Goal: Task Accomplishment & Management: Use online tool/utility

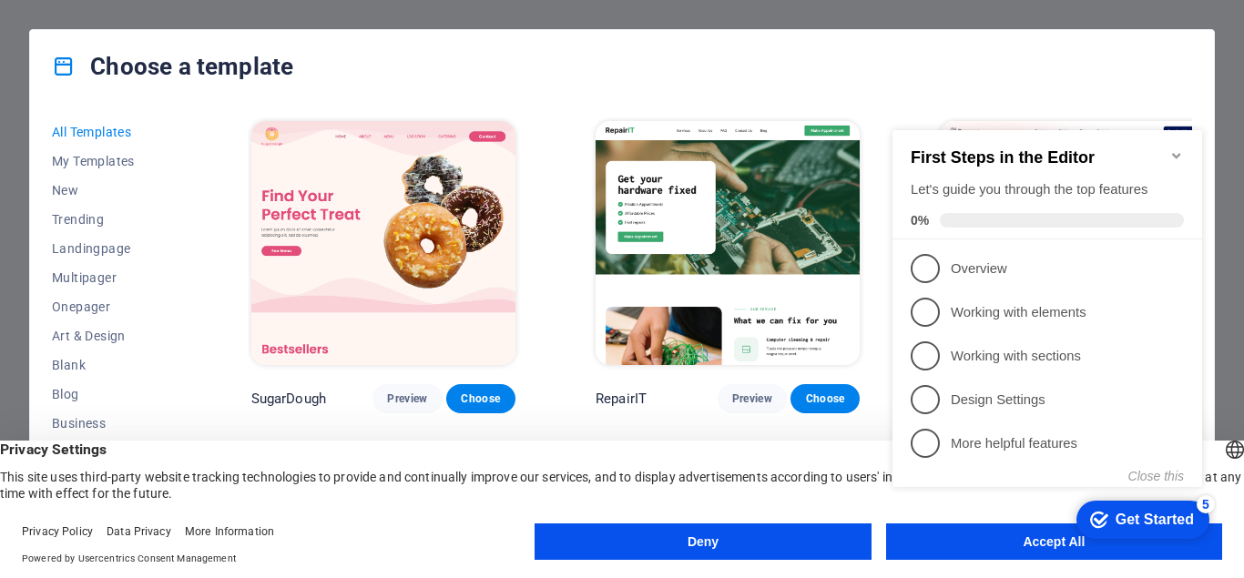
click at [711, 540] on button "Deny" at bounding box center [703, 542] width 336 height 36
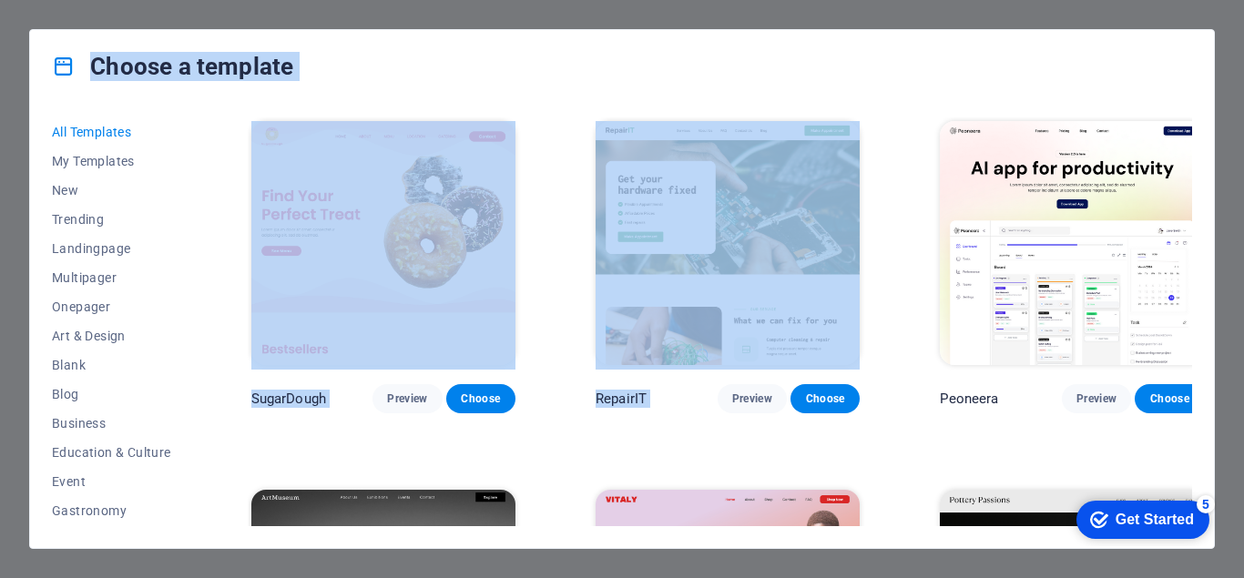
drag, startPoint x: 1234, startPoint y: 118, endPoint x: 1128, endPoint y: 70, distance: 116.6
click at [1128, 70] on div "Choose a template All Templates My Templates New Trending Landingpage Multipage…" at bounding box center [622, 289] width 1244 height 578
click at [808, 70] on div "Choose a template" at bounding box center [622, 66] width 1184 height 73
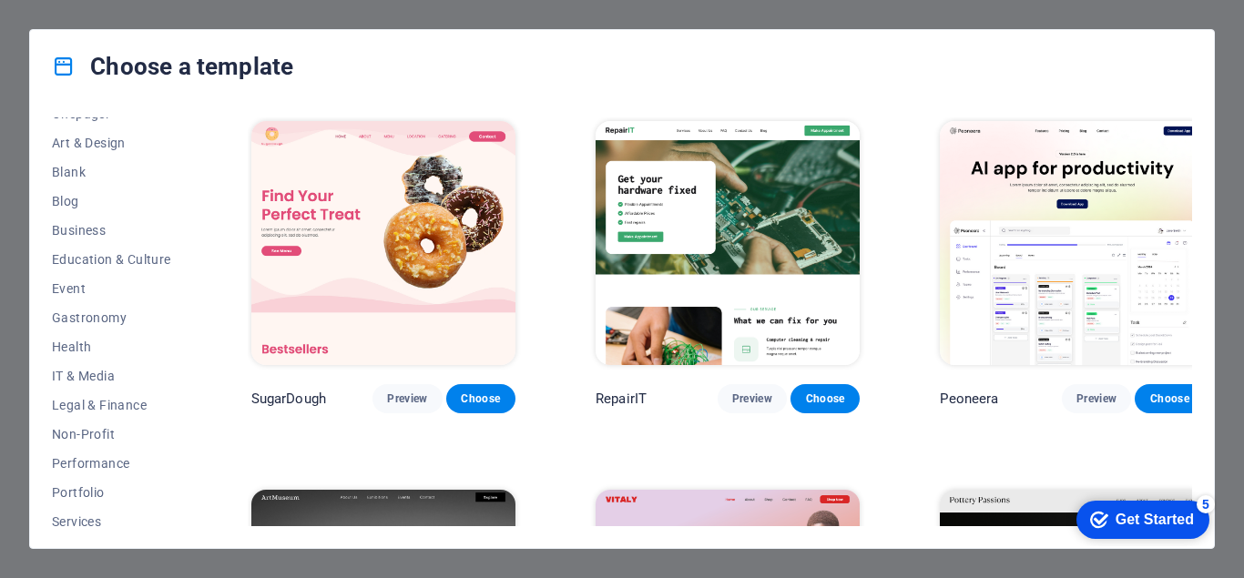
scroll to position [199, 0]
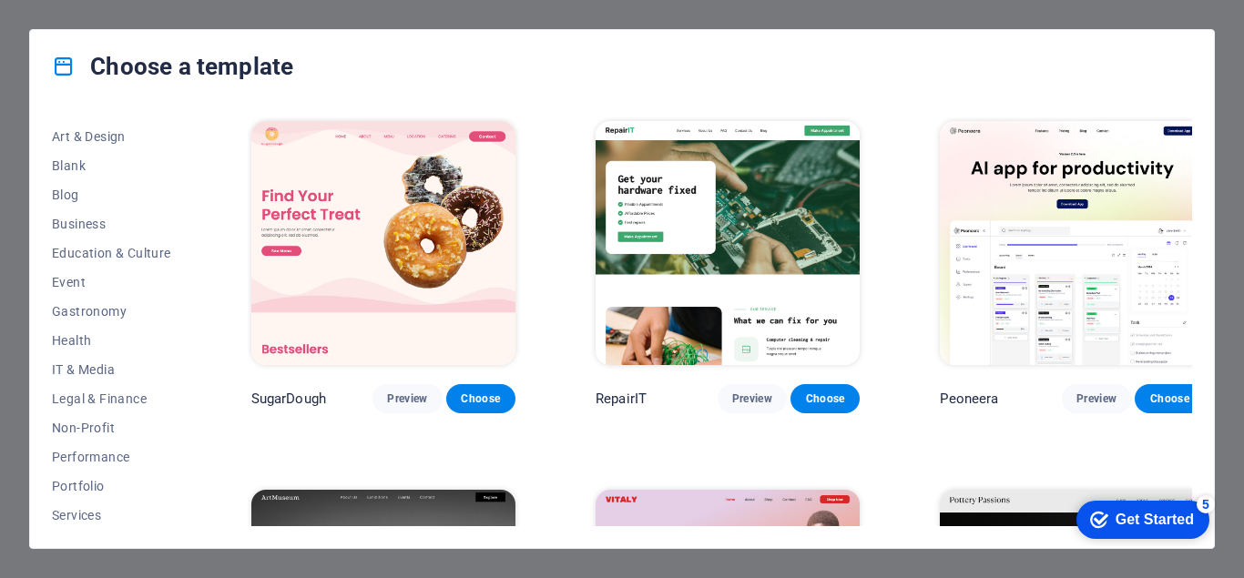
drag, startPoint x: 198, startPoint y: 425, endPoint x: 192, endPoint y: 440, distance: 15.6
click at [192, 440] on div "All Templates My Templates New Trending Landingpage Multipager Onepager Art & D…" at bounding box center [622, 325] width 1184 height 445
drag, startPoint x: 192, startPoint y: 440, endPoint x: 195, endPoint y: 523, distance: 82.9
click at [193, 523] on div "All Templates My Templates New Trending Landingpage Multipager Onepager Art & D…" at bounding box center [122, 322] width 141 height 409
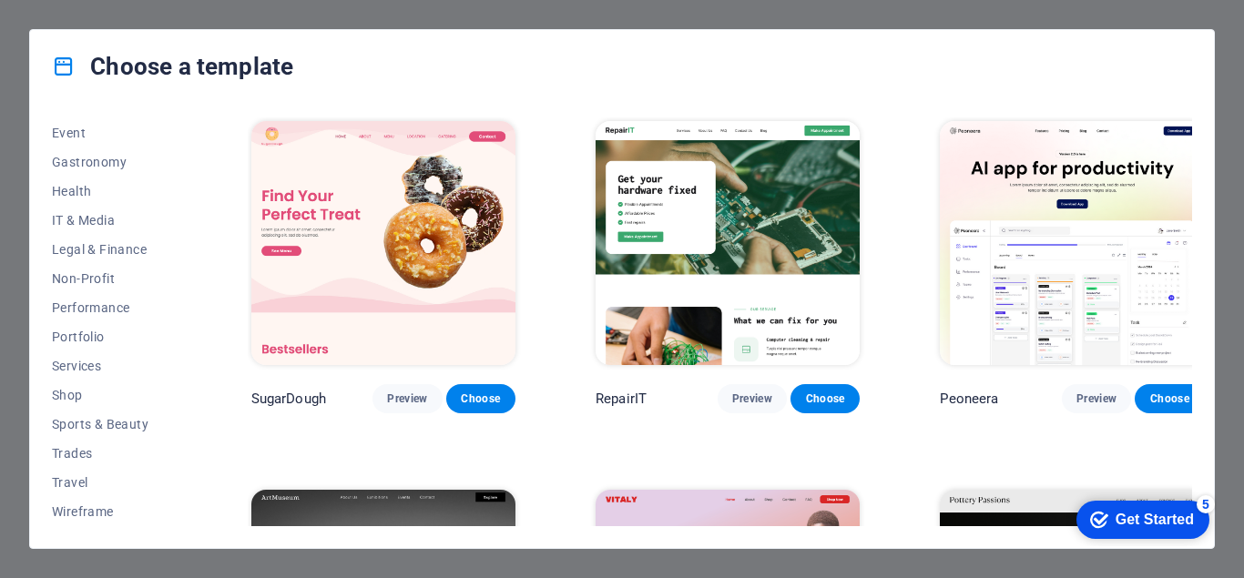
drag, startPoint x: 1219, startPoint y: 254, endPoint x: 1231, endPoint y: 353, distance: 99.1
click at [1231, 353] on div "Choose a template All Templates My Templates New Trending Landingpage Multipage…" at bounding box center [622, 289] width 1244 height 578
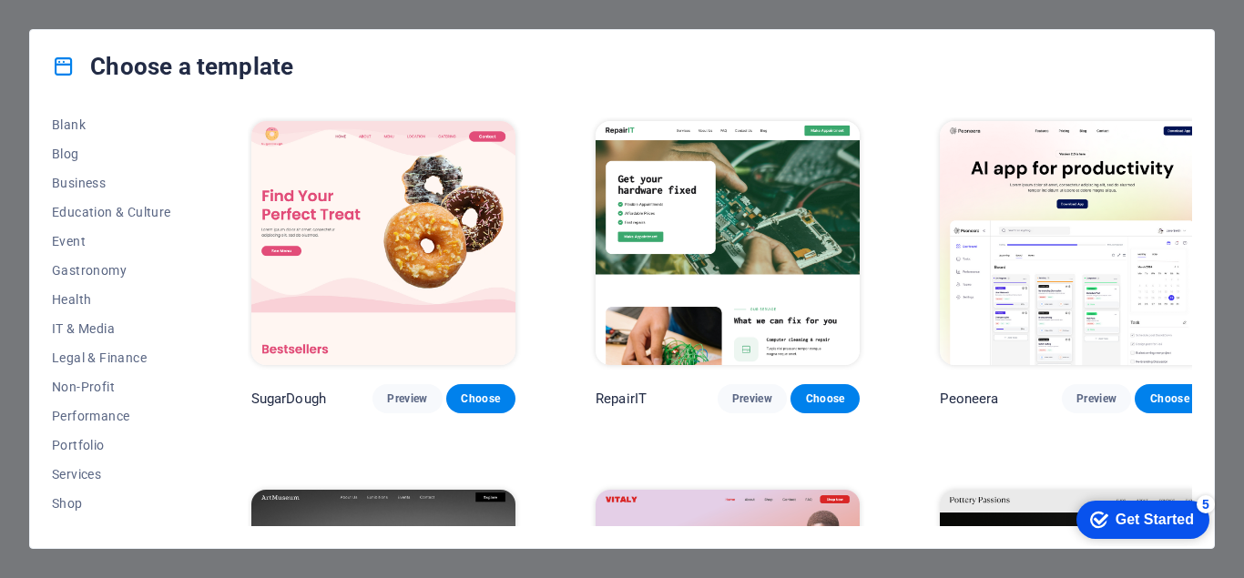
scroll to position [250, 0]
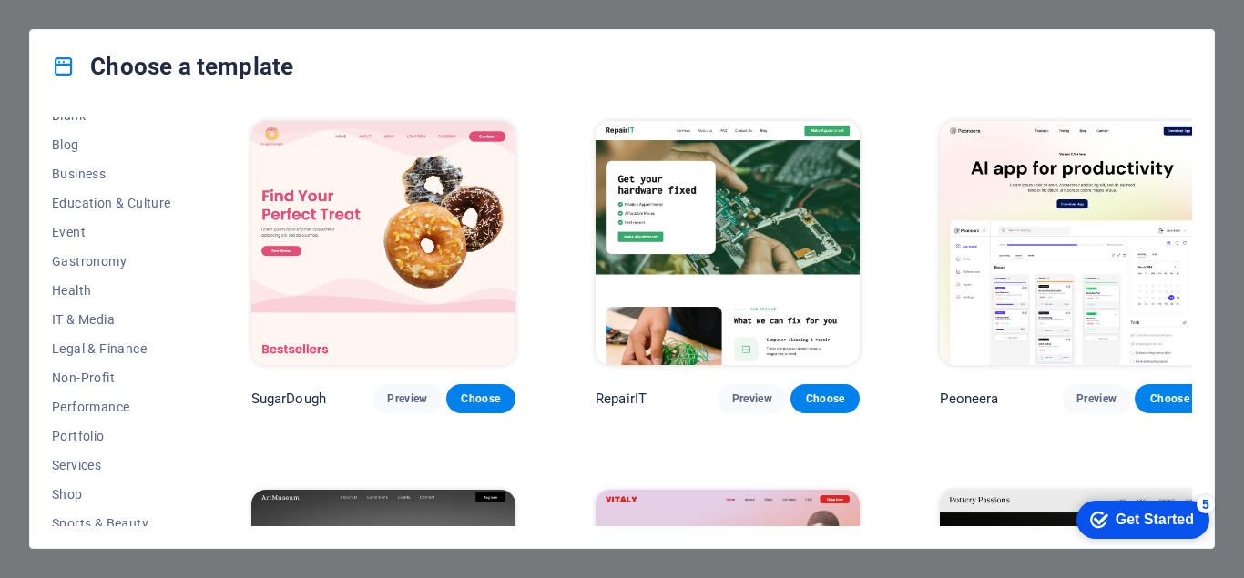
drag, startPoint x: 197, startPoint y: 451, endPoint x: 195, endPoint y: 499, distance: 48.3
click at [195, 499] on div "All Templates My Templates New Trending Landingpage Multipager Onepager Art & D…" at bounding box center [622, 325] width 1184 height 445
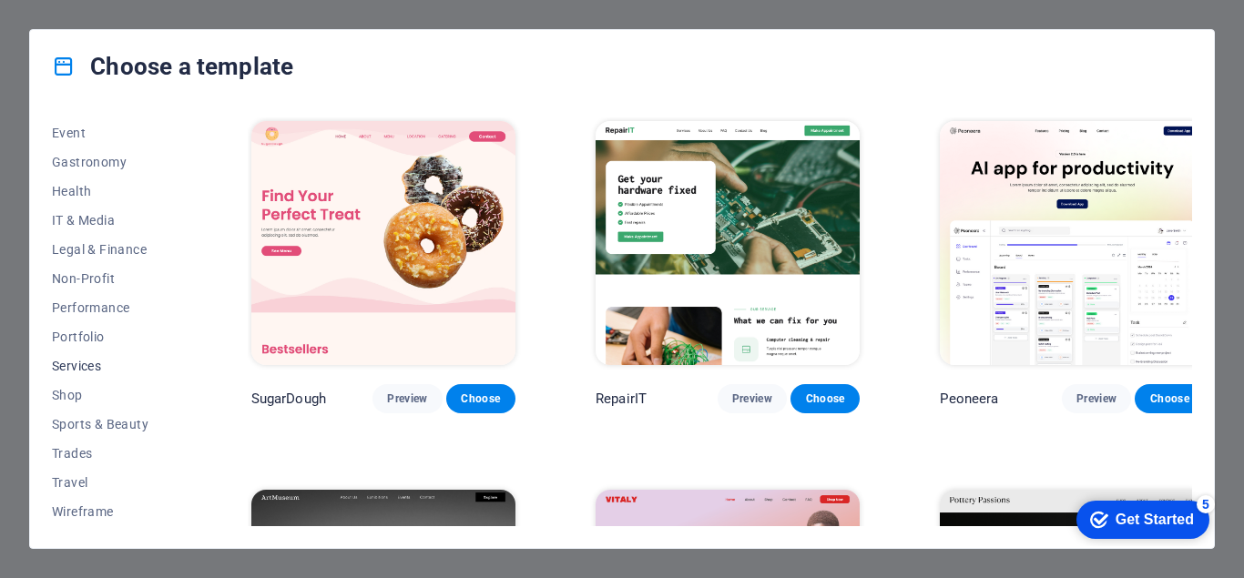
click at [79, 352] on button "Services" at bounding box center [111, 366] width 119 height 29
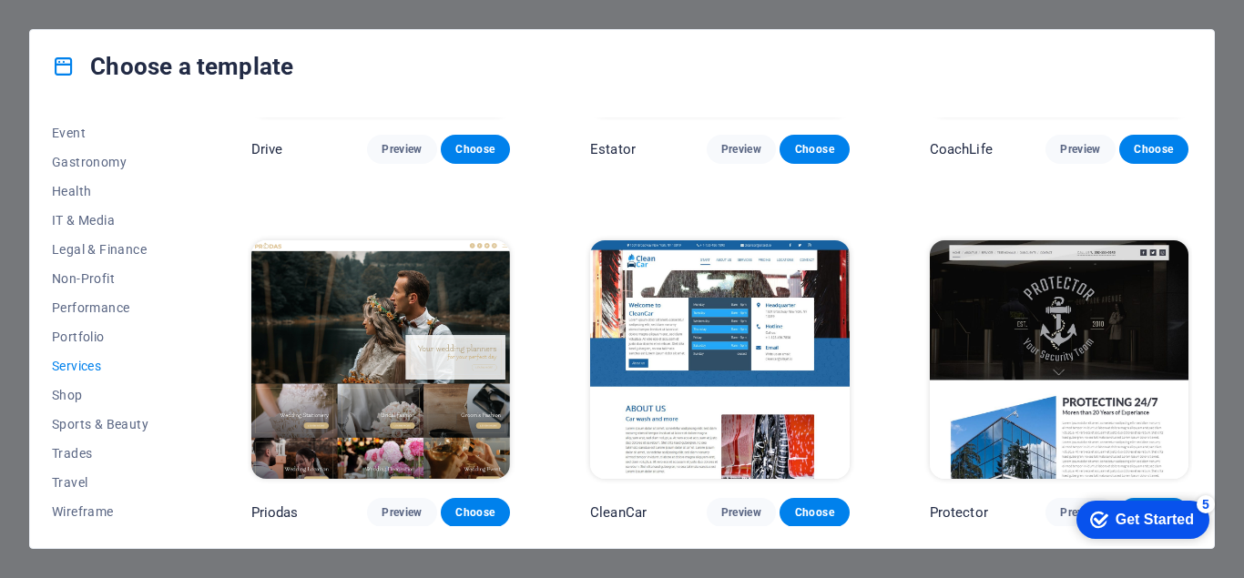
scroll to position [1000, 0]
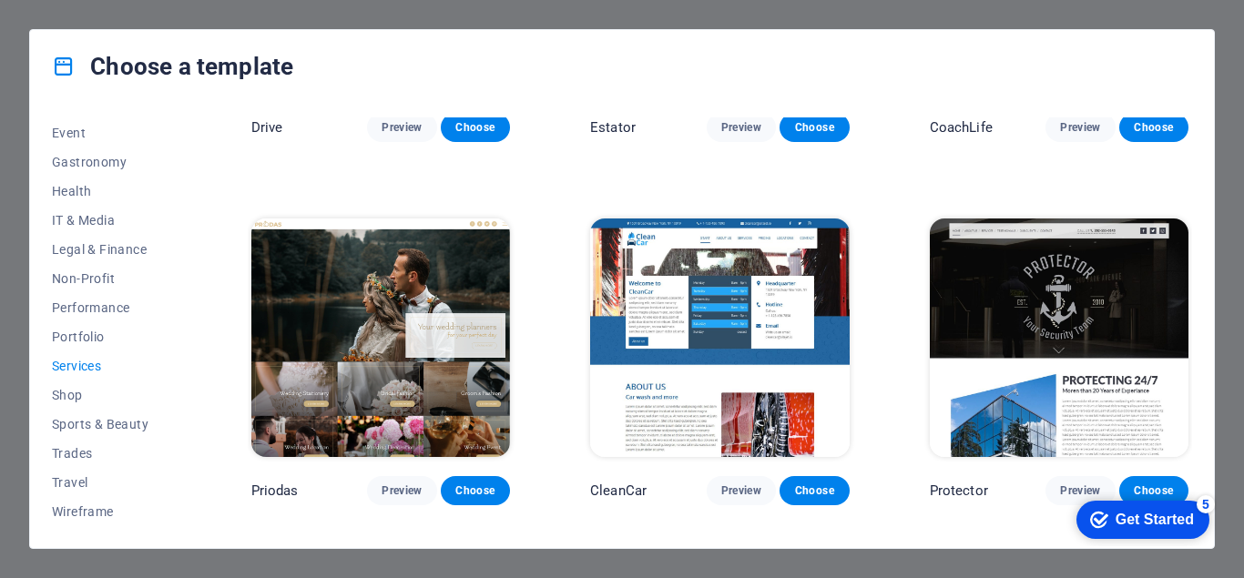
drag, startPoint x: 1194, startPoint y: 341, endPoint x: 1195, endPoint y: 383, distance: 41.9
click at [1195, 383] on div "All Templates My Templates New Trending Landingpage Multipager Onepager Art & D…" at bounding box center [622, 325] width 1184 height 445
drag, startPoint x: 1187, startPoint y: 330, endPoint x: 1187, endPoint y: 381, distance: 51.0
click at [1187, 381] on div "Protector Preview Choose" at bounding box center [1059, 360] width 266 height 291
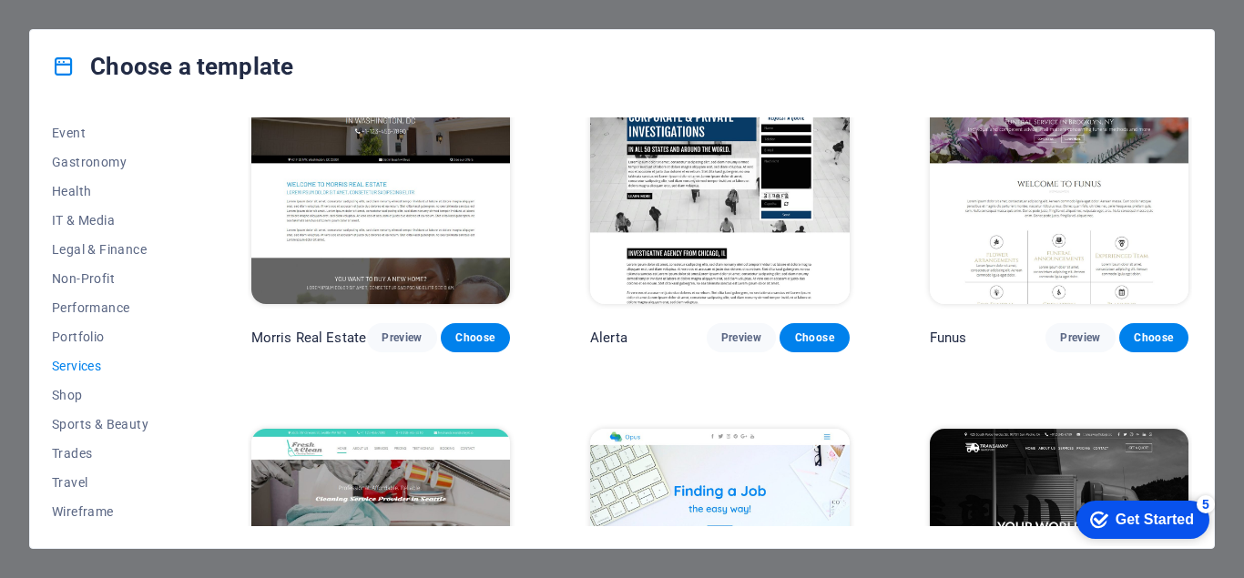
scroll to position [1523, 0]
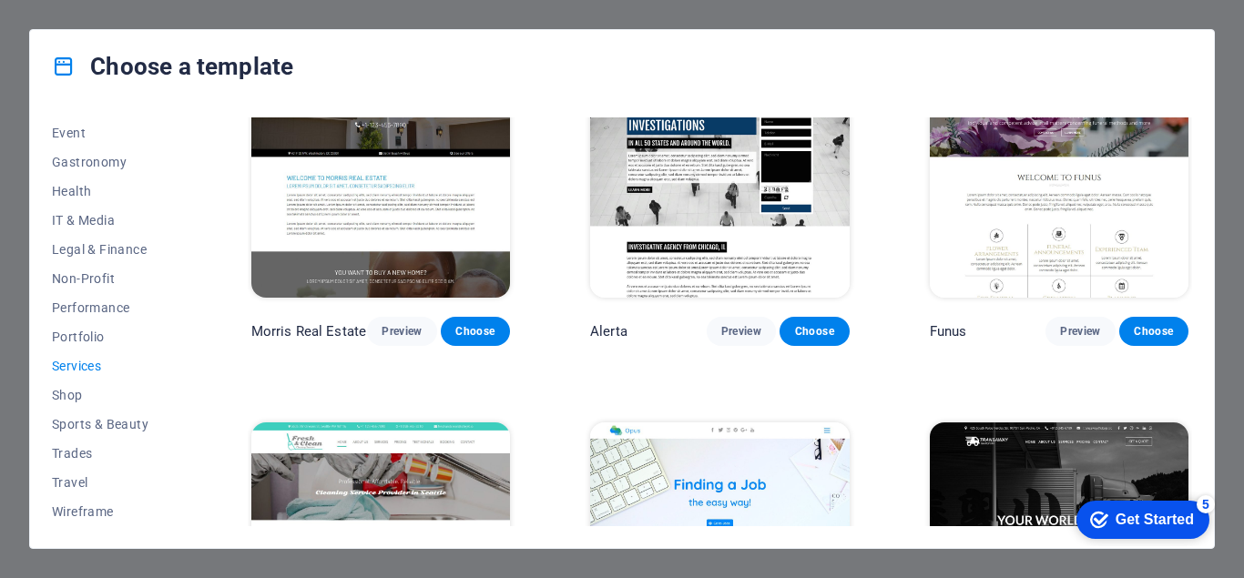
drag, startPoint x: 1188, startPoint y: 430, endPoint x: 1191, endPoint y: 468, distance: 38.4
click at [1191, 468] on div "RepairIT Preview Choose Transportable Preview Choose Health & Food Preview Choo…" at bounding box center [720, 322] width 945 height 409
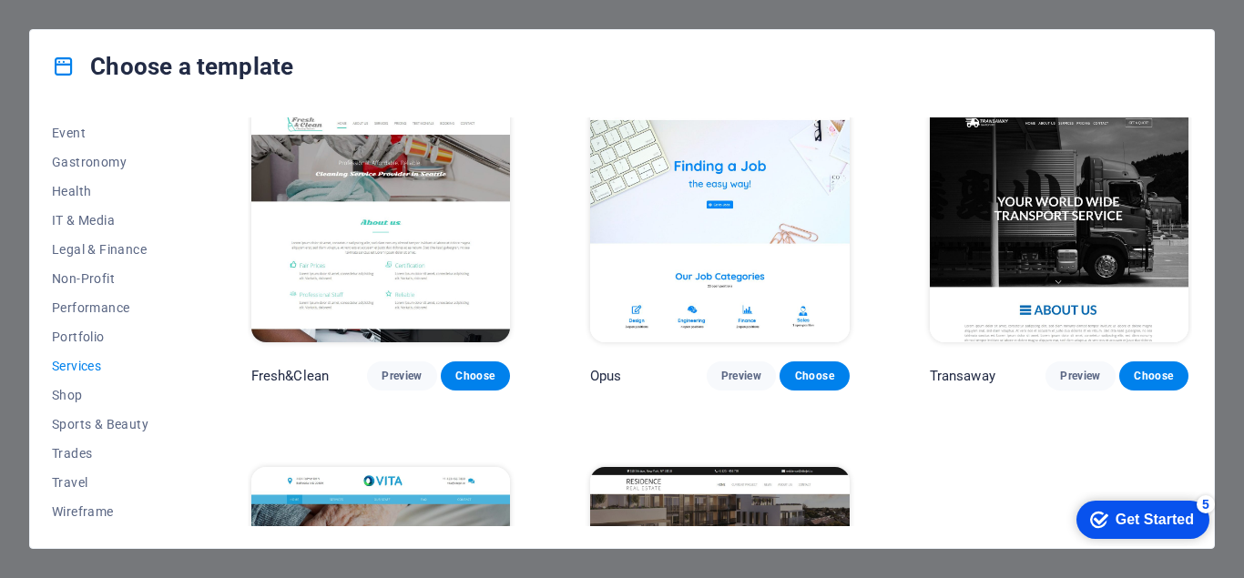
scroll to position [1853, 0]
